Goal: Transaction & Acquisition: Purchase product/service

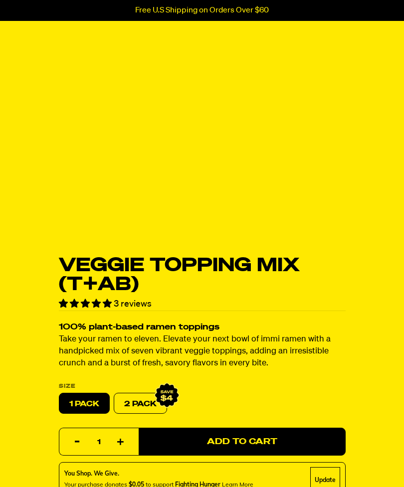
select select "subscription frequency"
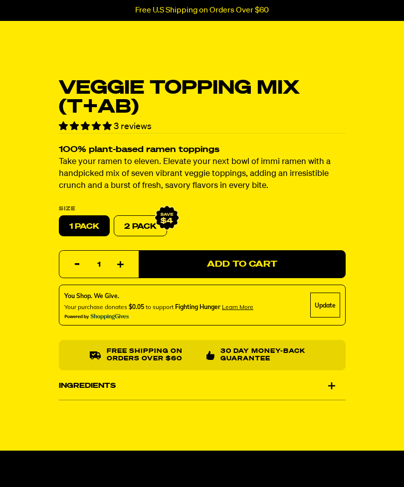
scroll to position [297, 0]
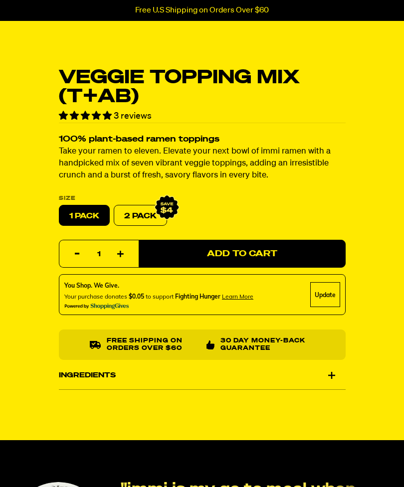
click at [331, 376] on div "Ingredients" at bounding box center [202, 375] width 287 height 28
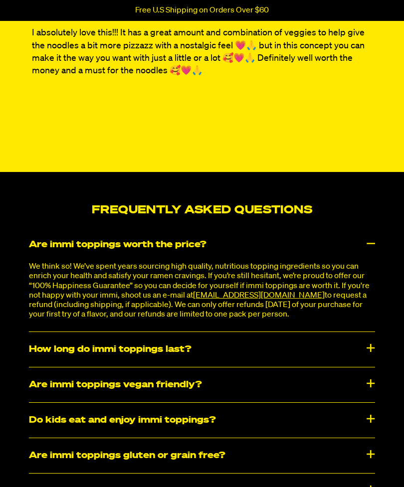
scroll to position [2594, 0]
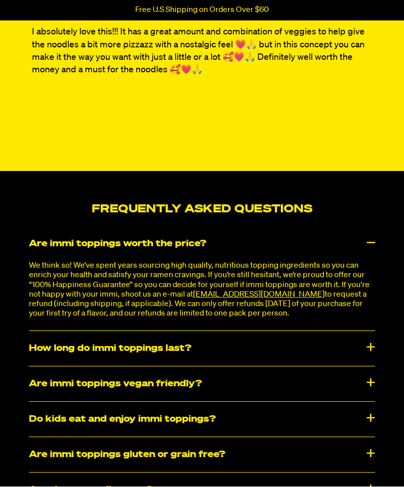
click at [350, 363] on div "How long do immi toppings last?" at bounding box center [202, 348] width 346 height 35
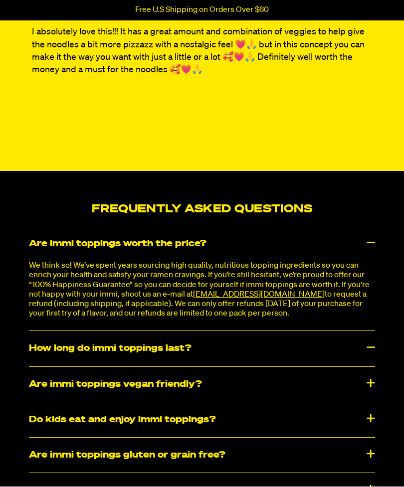
scroll to position [2595, 0]
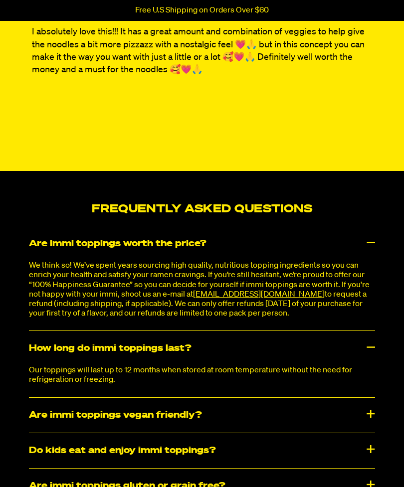
click at [336, 418] on div "Are immi toppings vegan friendly?" at bounding box center [202, 415] width 346 height 35
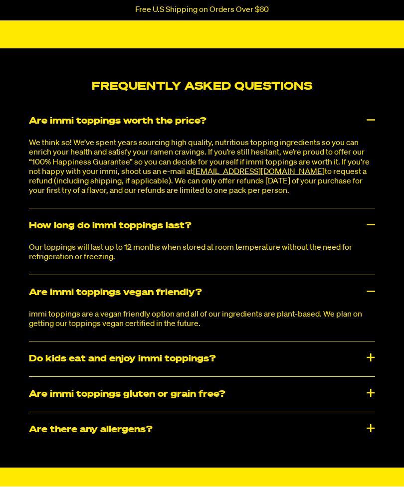
scroll to position [2718, 0]
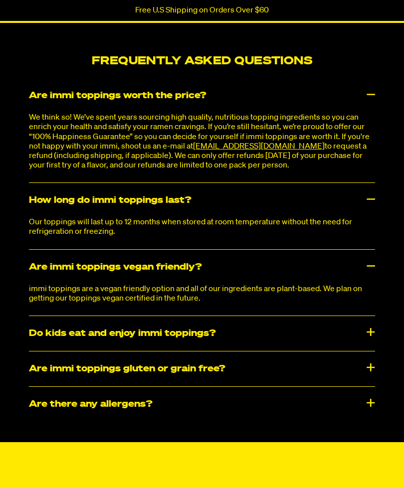
click at [359, 379] on div "Are immi toppings gluten or grain free?" at bounding box center [202, 369] width 346 height 35
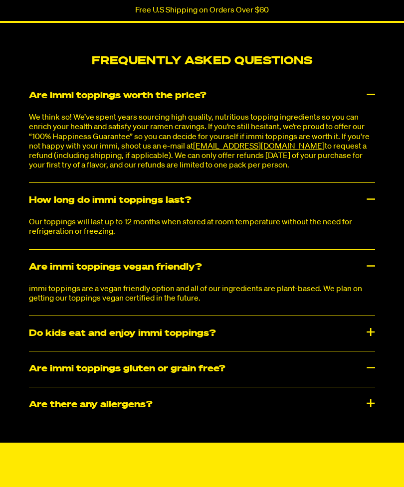
scroll to position [2743, 0]
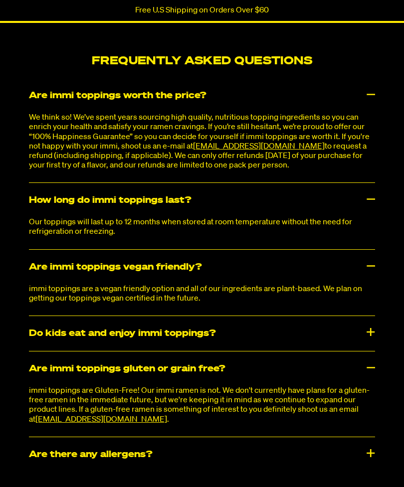
click at [88, 424] on span "[EMAIL_ADDRESS][DOMAIN_NAME]" at bounding box center [101, 420] width 132 height 8
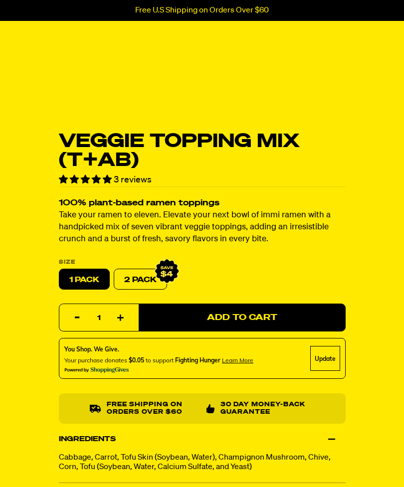
scroll to position [231, 0]
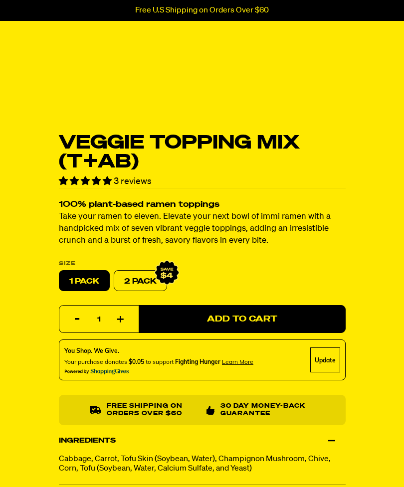
click at [141, 276] on label "2 PACK" at bounding box center [140, 281] width 53 height 21
click at [114, 271] on input "2 PACK" at bounding box center [114, 271] width 0 height 0
radio input "true"
click at [146, 284] on label "2 PACK" at bounding box center [140, 281] width 53 height 21
click at [114, 271] on input "2 PACK" at bounding box center [114, 271] width 0 height 0
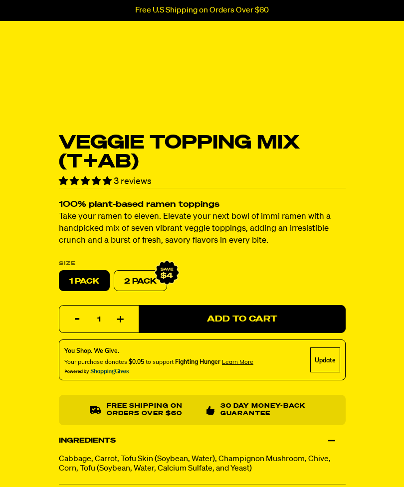
click at [97, 281] on label "1 PACK" at bounding box center [84, 281] width 51 height 21
click at [59, 271] on input "1 PACK" at bounding box center [59, 271] width 0 height 0
radio input "true"
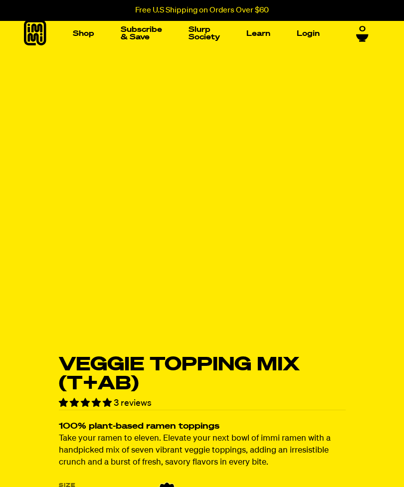
scroll to position [0, 0]
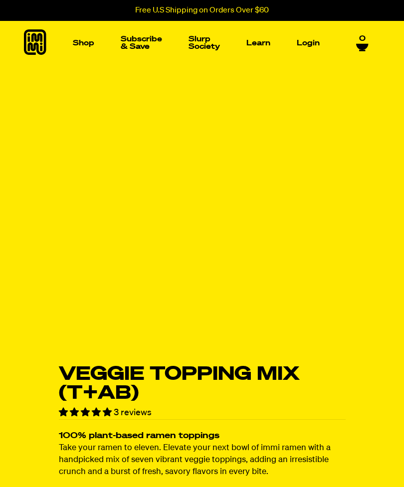
click at [257, 118] on img "Main navigation" at bounding box center [251, 117] width 67 height 67
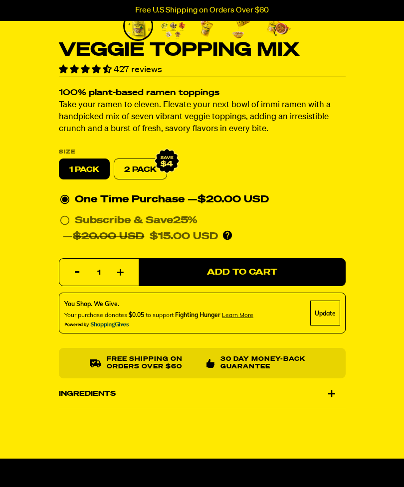
scroll to position [254, 0]
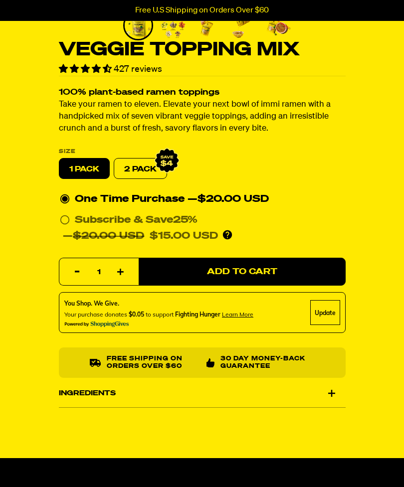
click at [65, 213] on input "Subscribe & Save 25% — $20.00 USD $15.00 USD You'll receive your selected flavo…" at bounding box center [63, 213] width 6 height 0
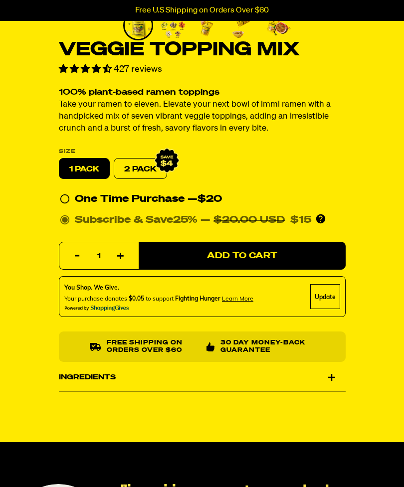
click at [64, 212] on input "Subscribe & Save 25% — $20.00 USD $15 You'll receive your selected flavor and p…" at bounding box center [63, 212] width 6 height 0
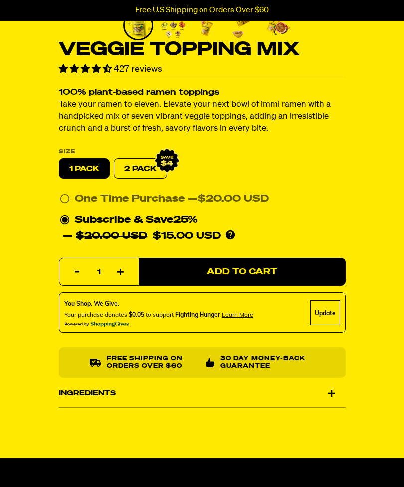
click at [66, 223] on circle at bounding box center [64, 220] width 8 height 8
click at [66, 191] on input "One Time Purchase — $20.00 USD" at bounding box center [63, 191] width 6 height 0
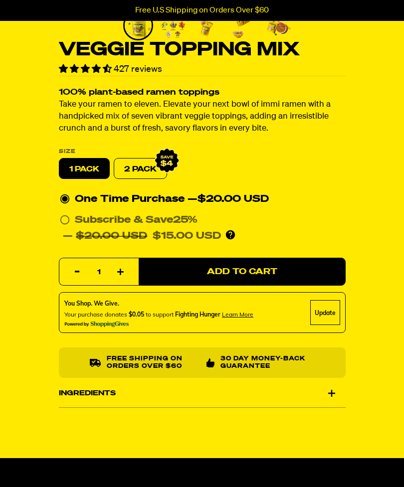
click at [60, 219] on circle at bounding box center [64, 220] width 8 height 8
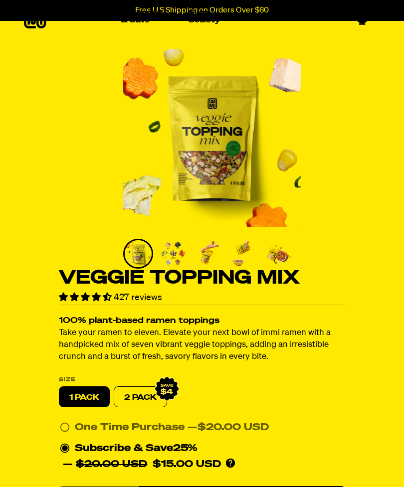
scroll to position [0, 0]
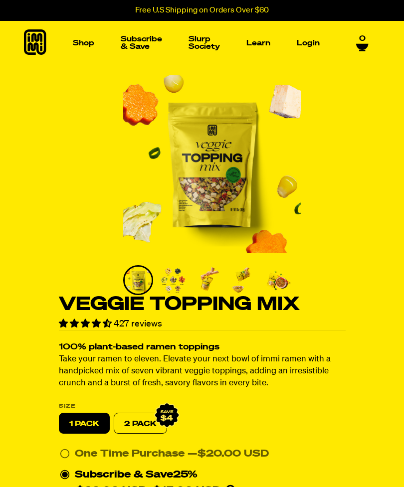
click at [32, 42] on icon at bounding box center [35, 42] width 22 height 26
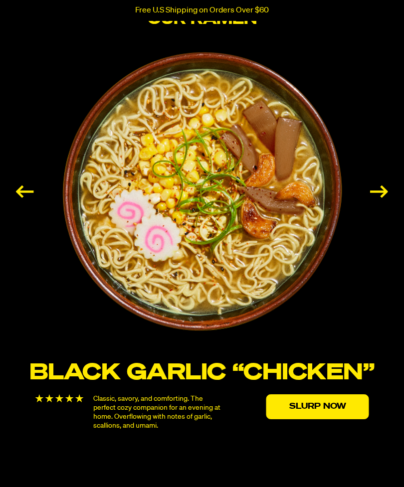
scroll to position [1483, 0]
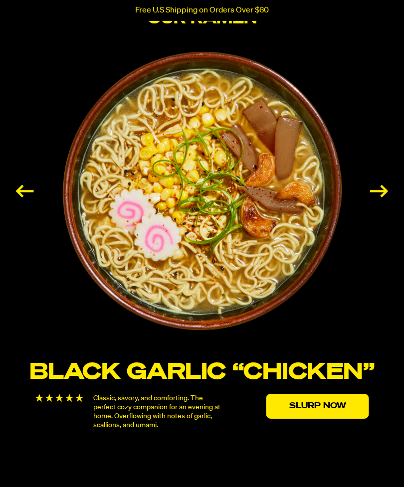
click at [382, 197] on div "Next slide" at bounding box center [379, 191] width 18 height 12
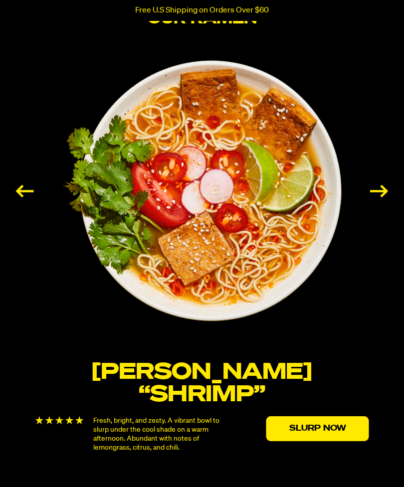
click at [382, 197] on div "Next slide" at bounding box center [379, 191] width 18 height 12
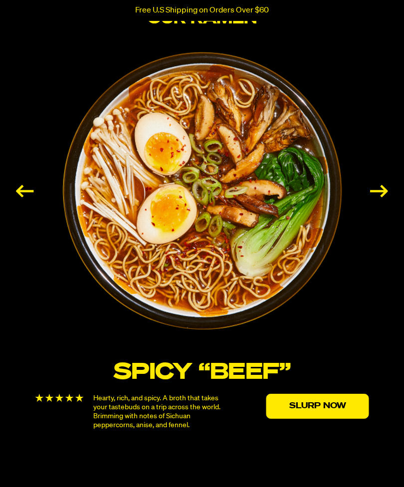
click at [385, 197] on div "Next slide" at bounding box center [379, 191] width 18 height 12
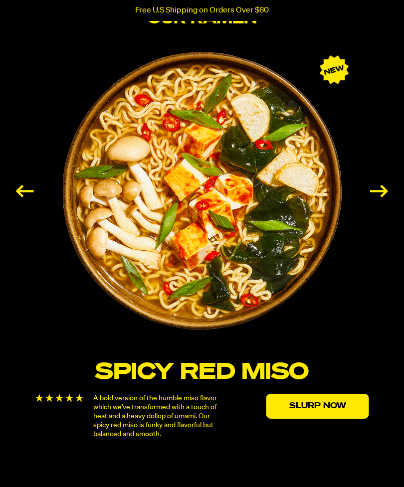
click at [375, 197] on div "Next slide" at bounding box center [379, 191] width 18 height 12
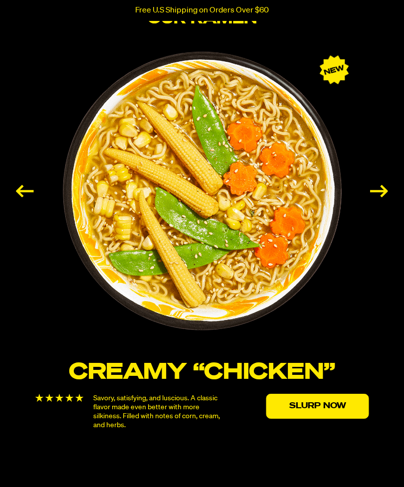
click at [378, 197] on div "Next slide" at bounding box center [379, 191] width 18 height 12
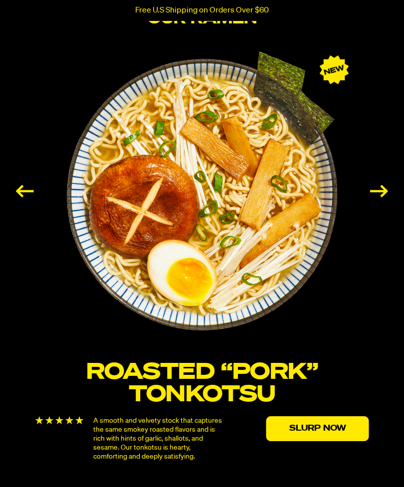
click at [375, 197] on div "Next slide" at bounding box center [379, 191] width 18 height 12
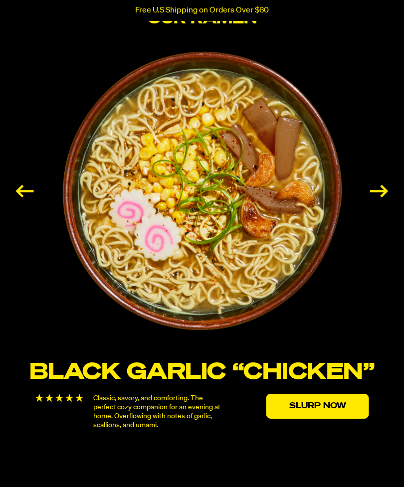
click at [376, 197] on div "Next slide" at bounding box center [379, 191] width 18 height 12
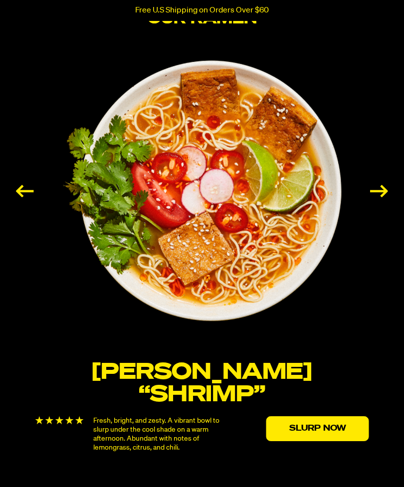
click at [375, 197] on div "Next slide" at bounding box center [379, 191] width 18 height 12
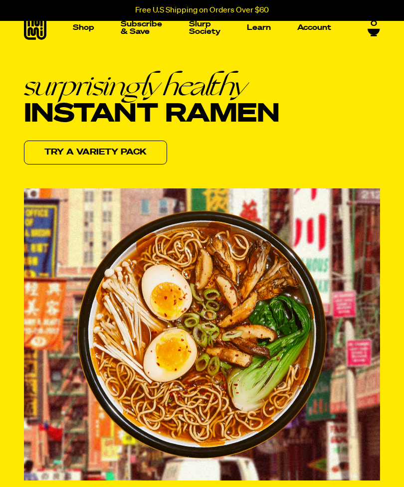
scroll to position [0, 0]
